Goal: Task Accomplishment & Management: Manage account settings

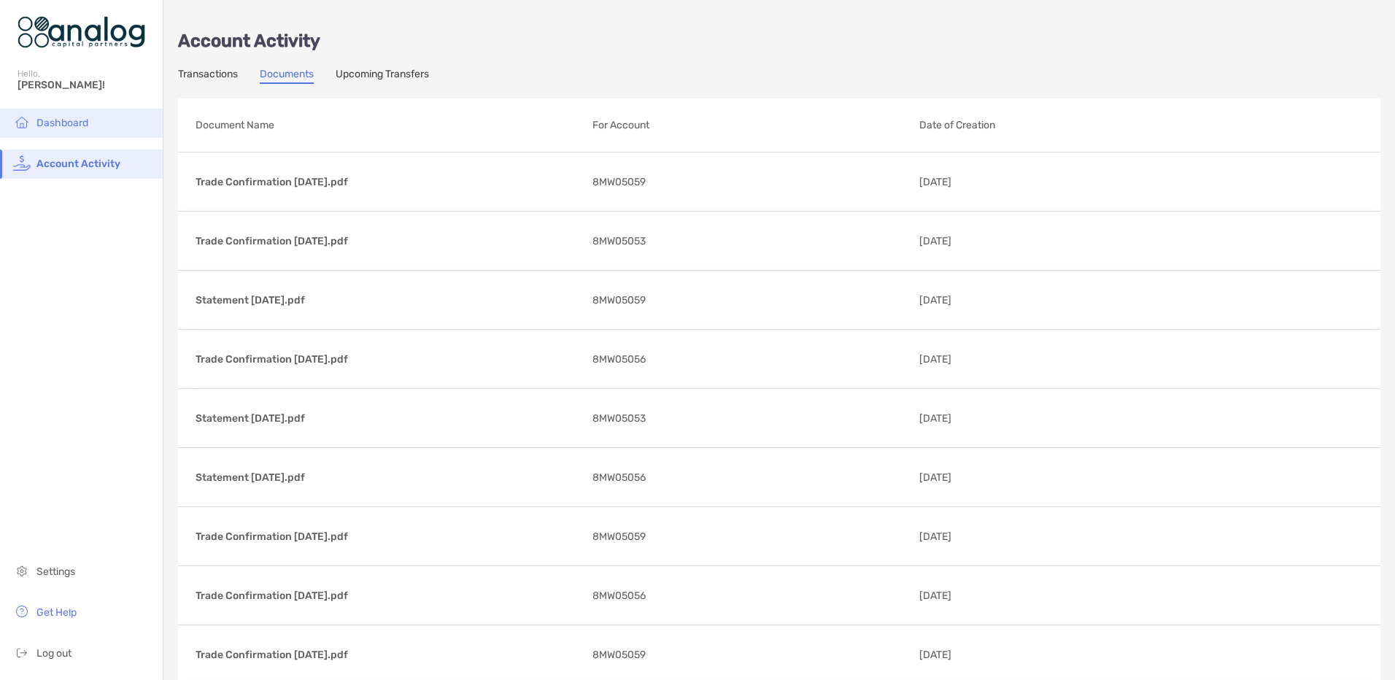
click at [74, 123] on span "Dashboard" at bounding box center [62, 123] width 52 height 12
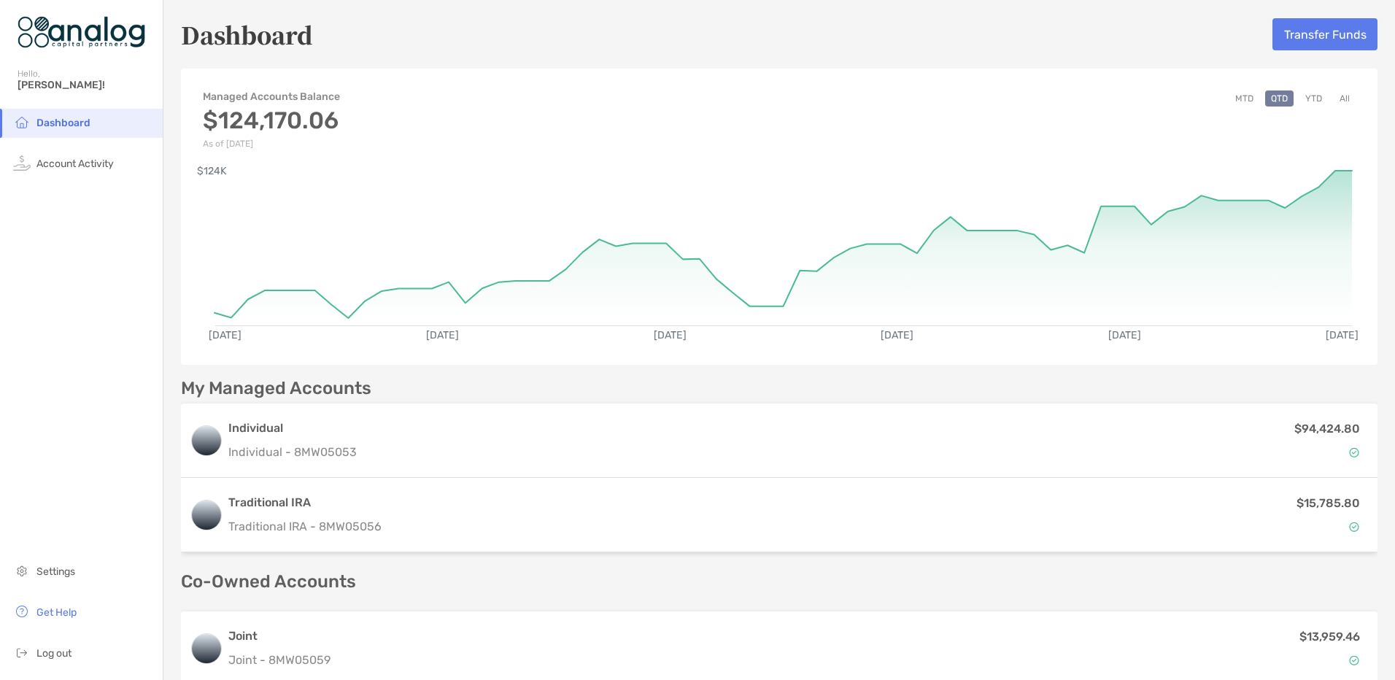
click at [1305, 102] on button "YTD" at bounding box center [1313, 98] width 28 height 16
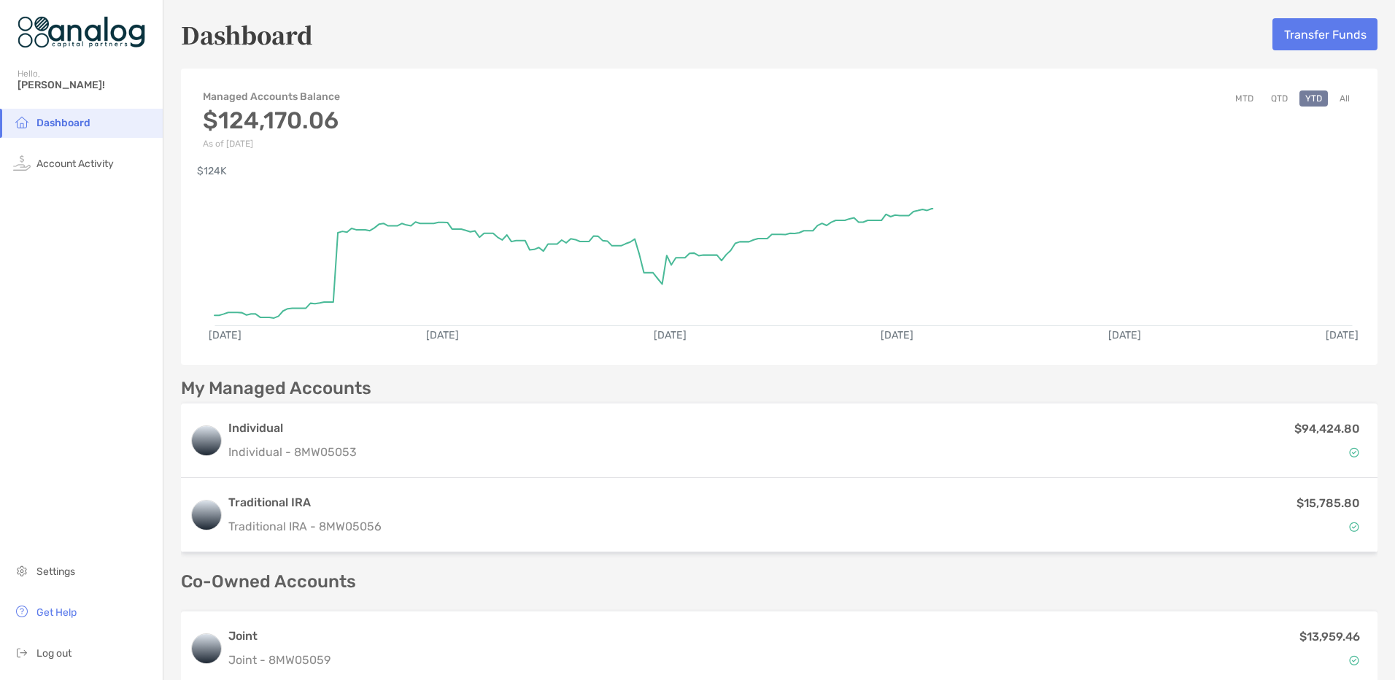
click at [1233, 96] on button "MTD" at bounding box center [1244, 98] width 30 height 16
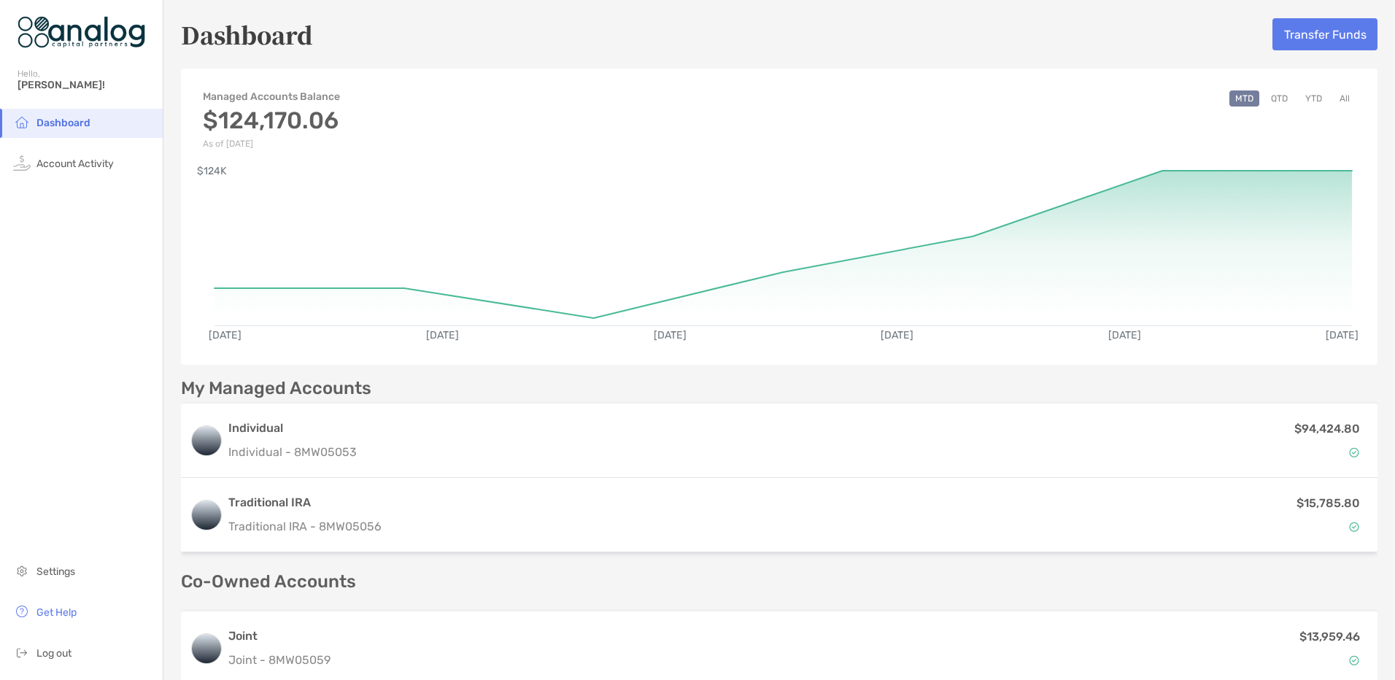
click at [1268, 104] on button "QTD" at bounding box center [1279, 98] width 28 height 16
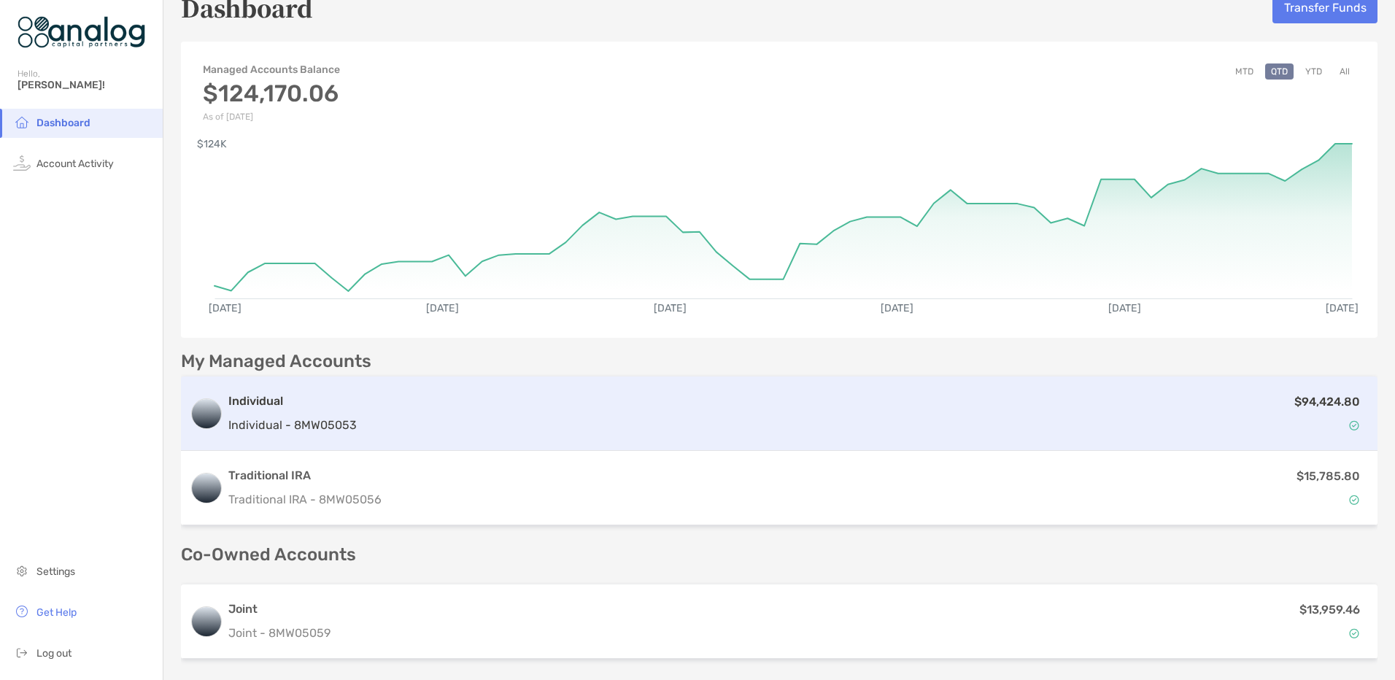
scroll to position [4, 0]
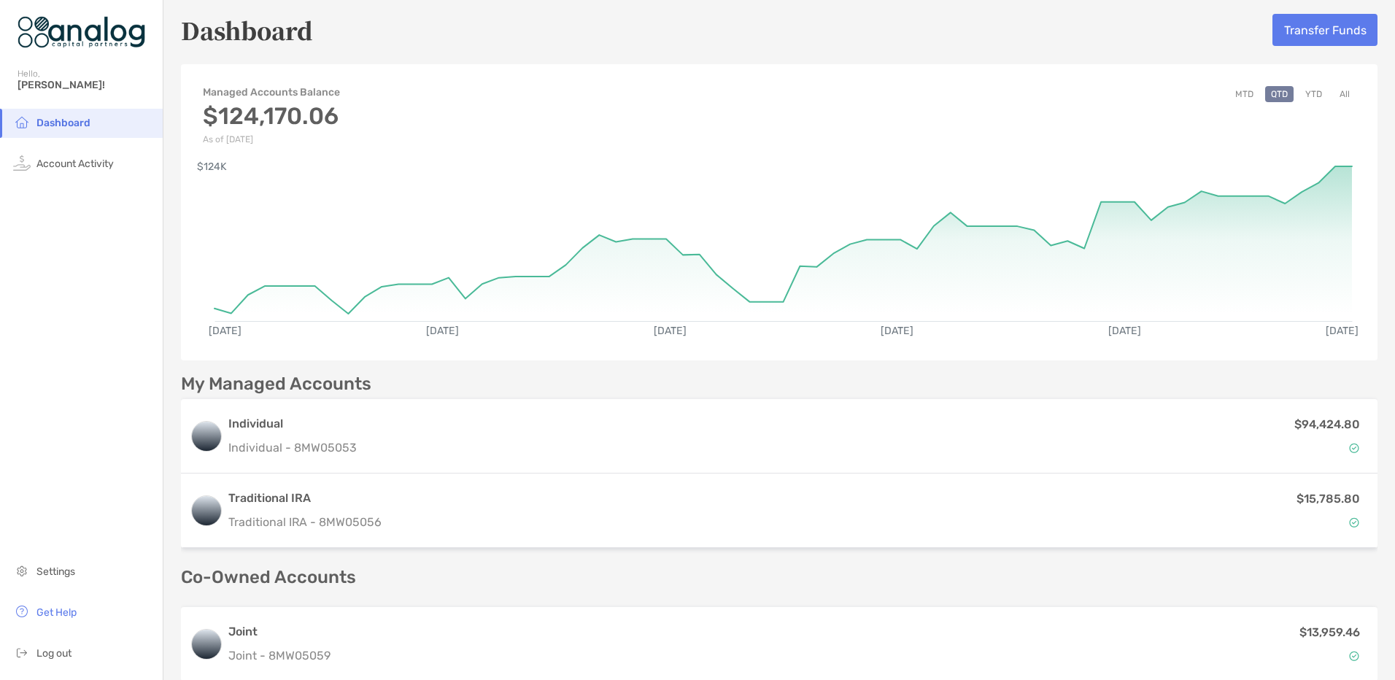
click at [1334, 93] on button "All" at bounding box center [1345, 94] width 22 height 16
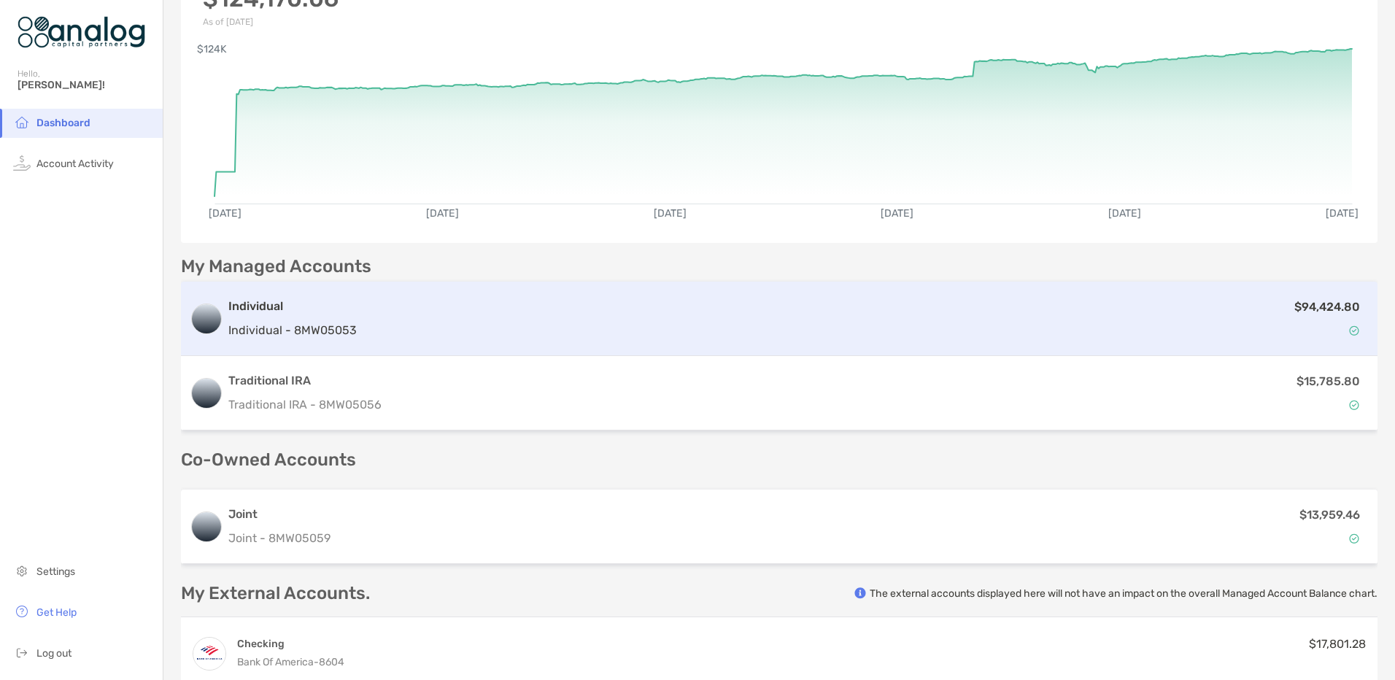
scroll to position [77, 0]
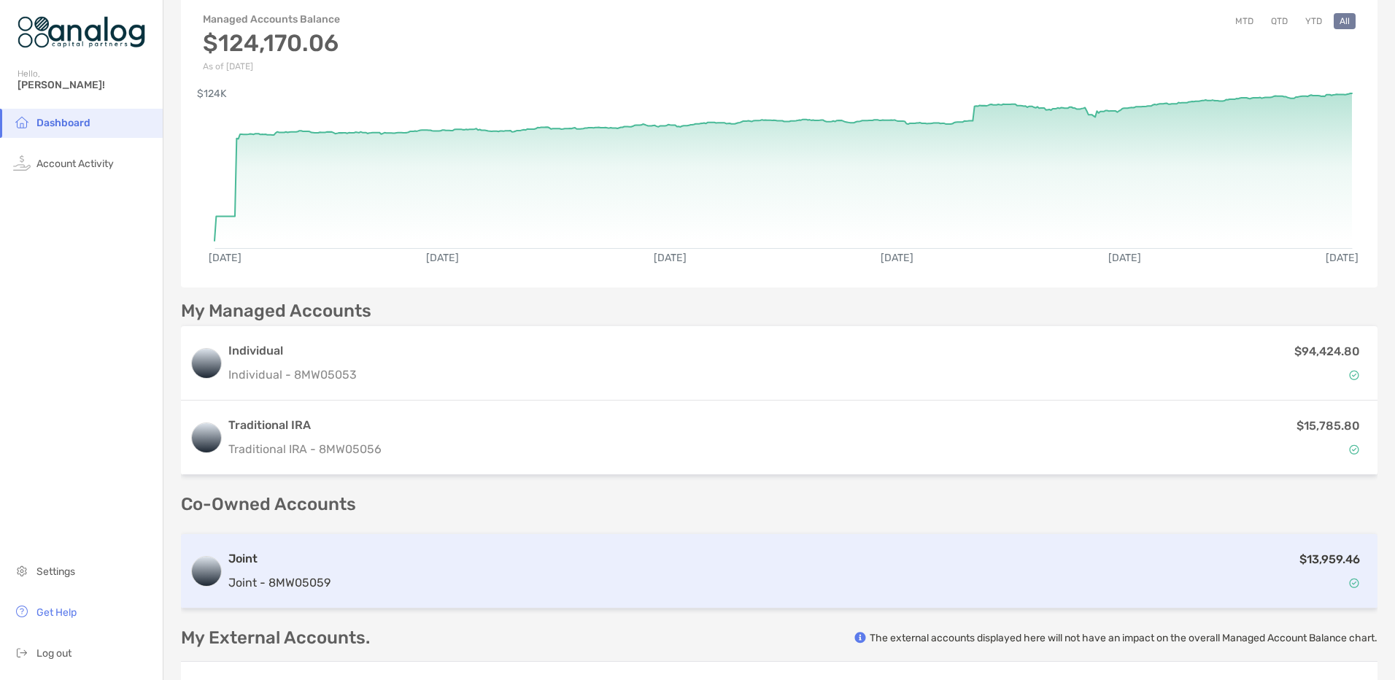
click at [654, 587] on div "$13,959.46" at bounding box center [852, 571] width 1032 height 42
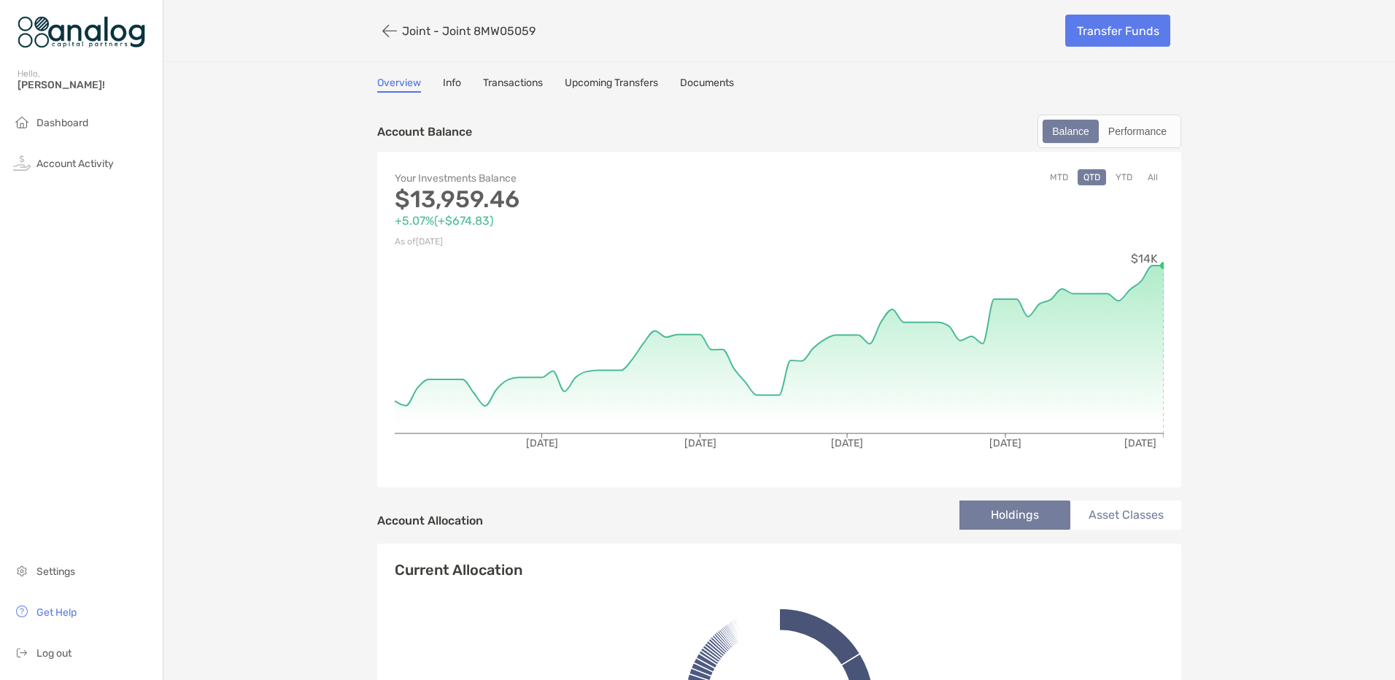
click at [1146, 180] on button "All" at bounding box center [1153, 177] width 22 height 16
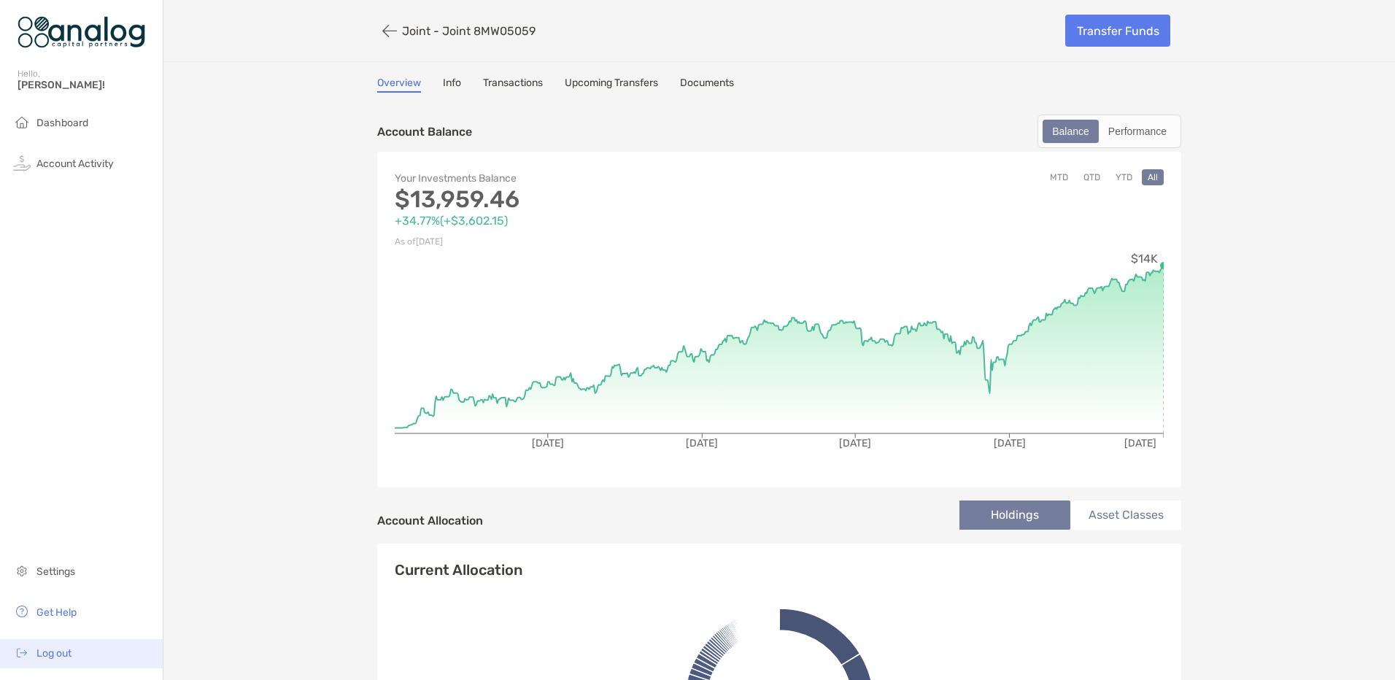
click at [47, 651] on span "Log out" at bounding box center [53, 653] width 35 height 12
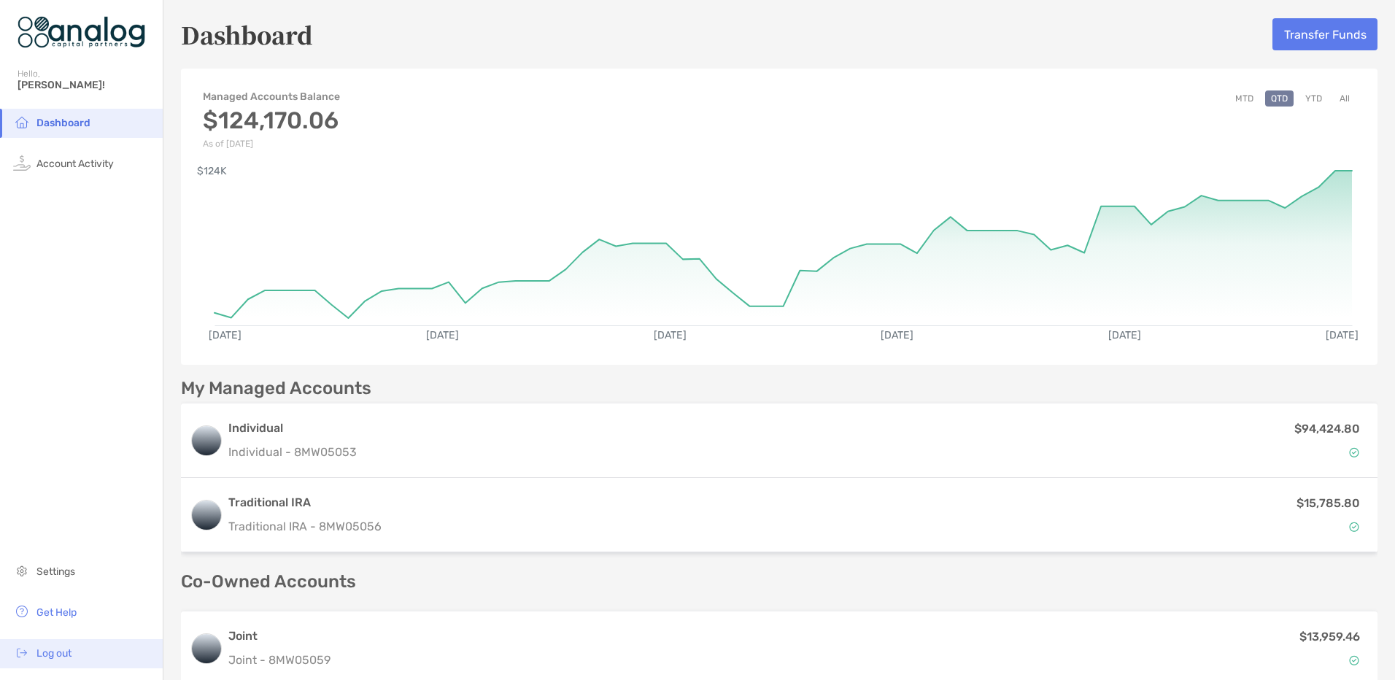
click at [71, 654] on span "Log out" at bounding box center [53, 653] width 35 height 12
